Goal: Task Accomplishment & Management: Use online tool/utility

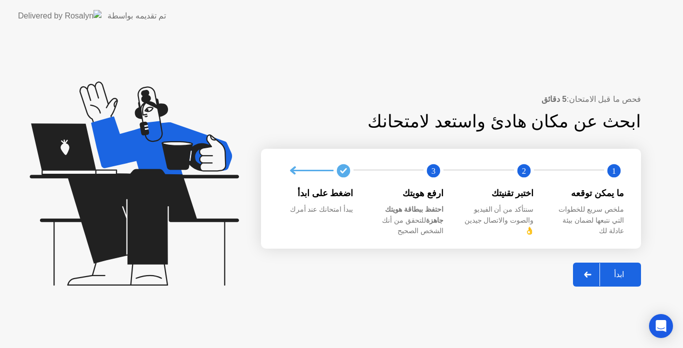
click at [618, 270] on div "ابدأ" at bounding box center [619, 274] width 38 height 9
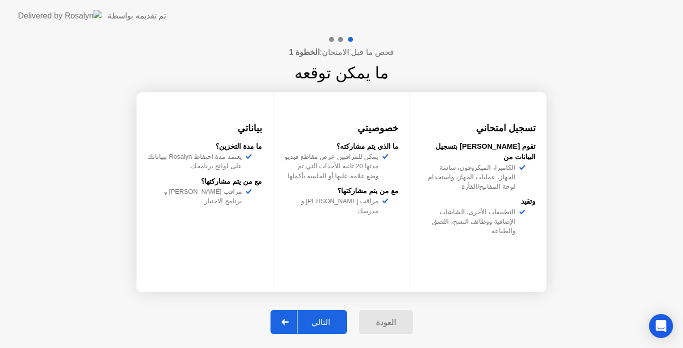
click at [324, 321] on div "التالي" at bounding box center [320, 322] width 46 height 9
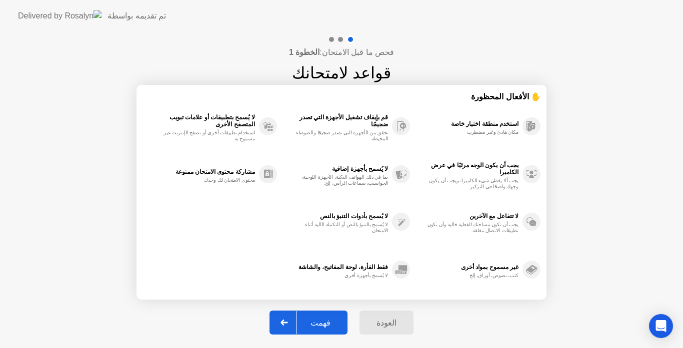
click at [324, 321] on div "فهمت" at bounding box center [320, 322] width 48 height 9
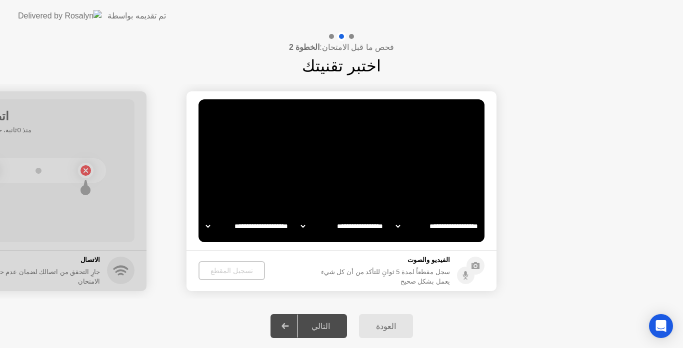
select select "**********"
select select "*******"
click at [228, 270] on div "تسجيل المقطع" at bounding box center [231, 271] width 58 height 8
click at [226, 273] on div "تسجيل المقطع" at bounding box center [231, 271] width 58 height 8
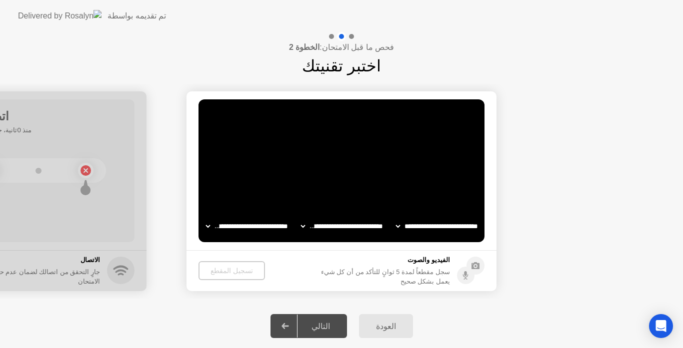
click at [324, 322] on div "التالي" at bounding box center [320, 326] width 46 height 9
click at [228, 270] on div "تسجيل المقطع" at bounding box center [231, 271] width 58 height 8
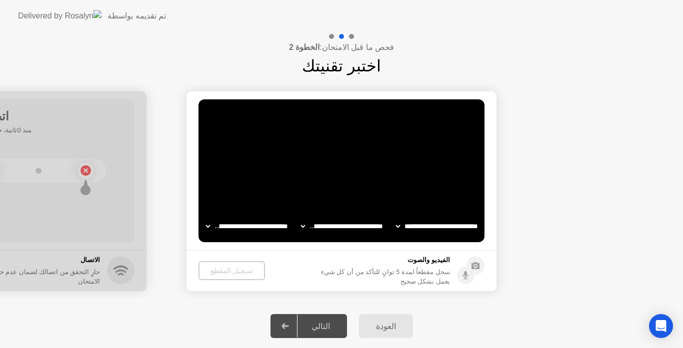
click at [228, 270] on div "تسجيل المقطع" at bounding box center [231, 271] width 58 height 8
click at [323, 327] on div "التالي" at bounding box center [320, 326] width 46 height 9
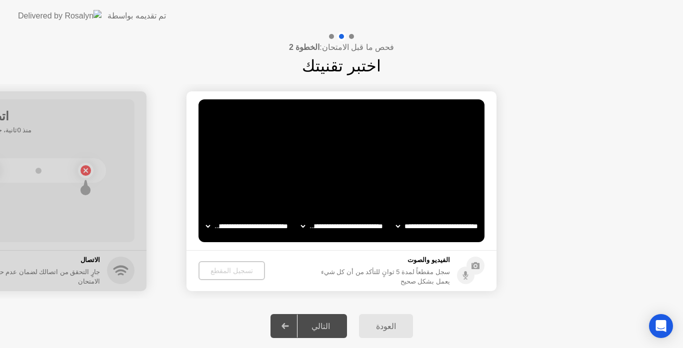
click at [324, 326] on div "التالي" at bounding box center [320, 326] width 46 height 9
